Goal: Information Seeking & Learning: Learn about a topic

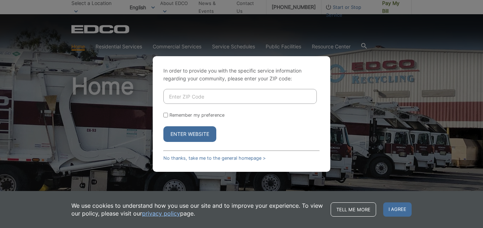
paste input "70070"
type input "70070"
click at [194, 138] on button "Enter Website" at bounding box center [189, 134] width 53 height 16
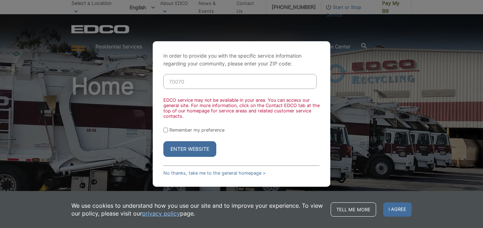
click at [189, 82] on input "70070" at bounding box center [240, 81] width 154 height 15
click at [108, 69] on div "In order to provide you with the specific service information regarding your co…" at bounding box center [241, 114] width 483 height 228
click at [177, 147] on button "Enter Website" at bounding box center [189, 149] width 53 height 16
click at [199, 173] on link "No thanks, take me to the general homepage >" at bounding box center [214, 172] width 102 height 5
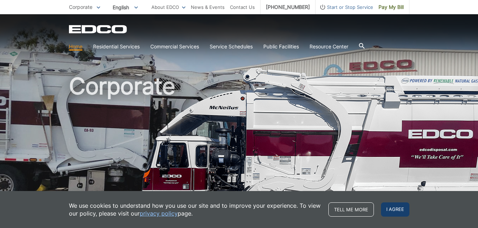
click at [394, 210] on span "I agree" at bounding box center [395, 209] width 28 height 14
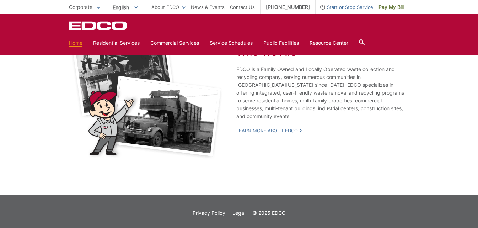
scroll to position [1262, 0]
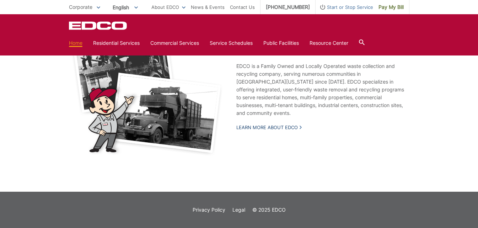
click at [293, 126] on link "Learn More About EDCO" at bounding box center [268, 127] width 65 height 6
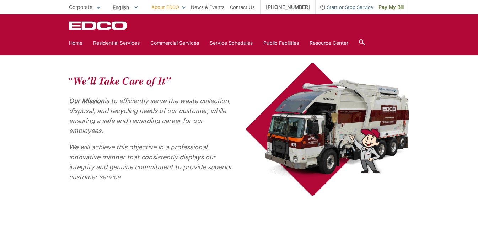
scroll to position [289, 0]
